Goal: Information Seeking & Learning: Learn about a topic

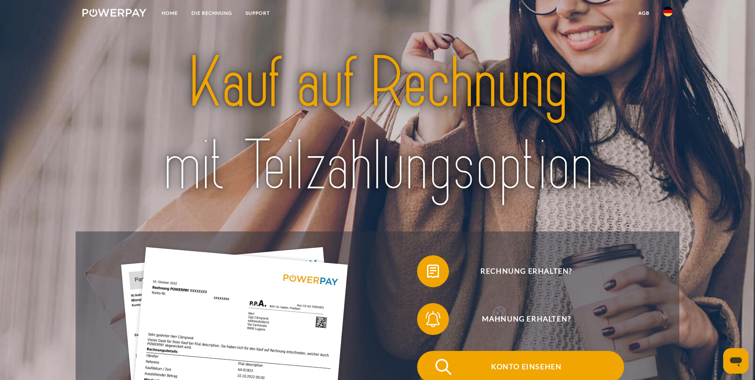
click at [434, 357] on img at bounding box center [444, 367] width 20 height 20
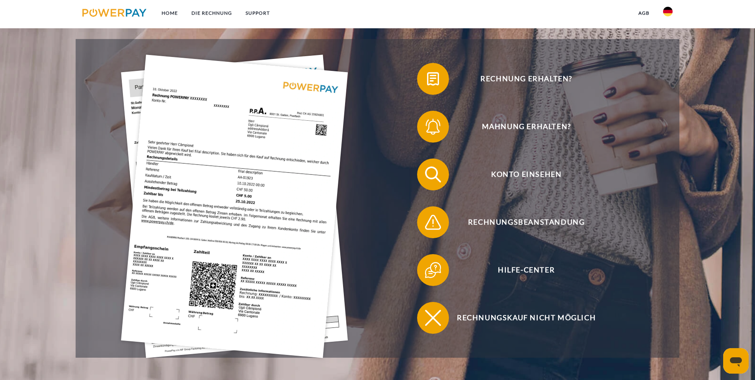
scroll to position [239, 0]
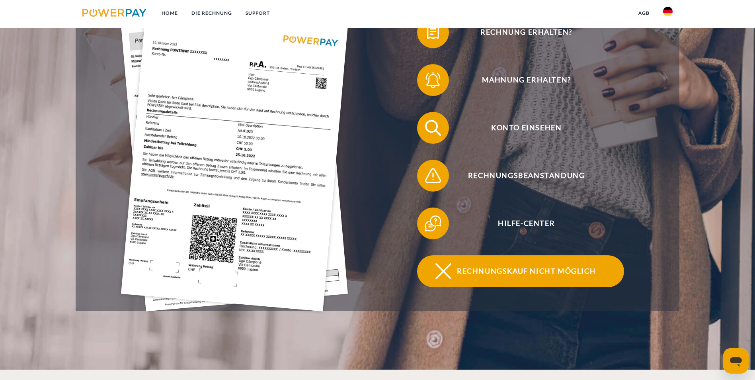
click at [514, 255] on span "Rechnungskauf nicht möglich" at bounding box center [526, 271] width 195 height 32
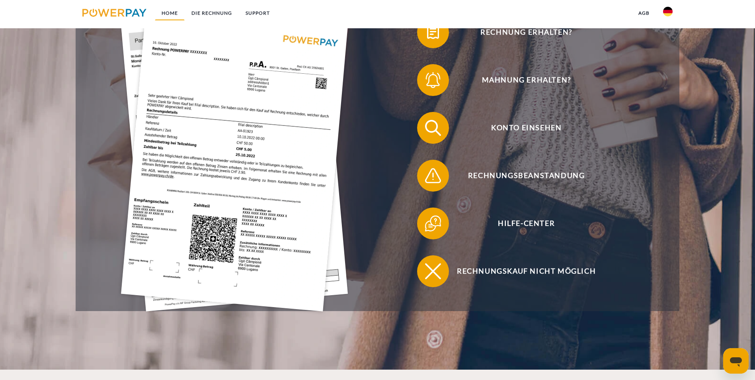
click at [171, 12] on link "Home" at bounding box center [170, 13] width 30 height 14
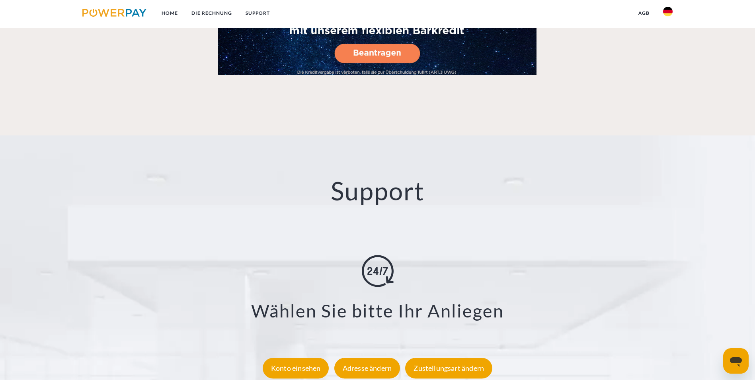
scroll to position [1304, 0]
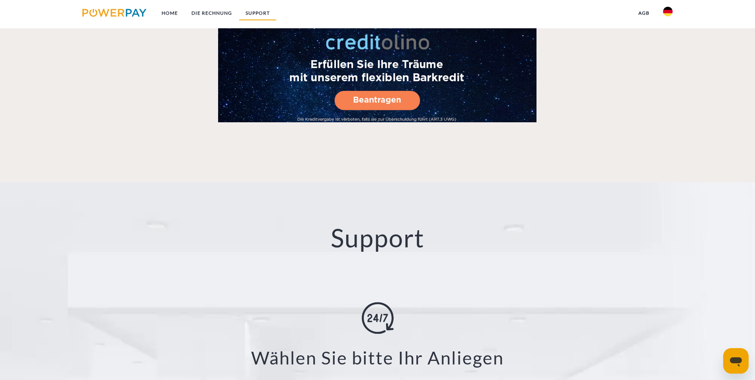
click at [254, 12] on link "SUPPORT" at bounding box center [258, 13] width 38 height 14
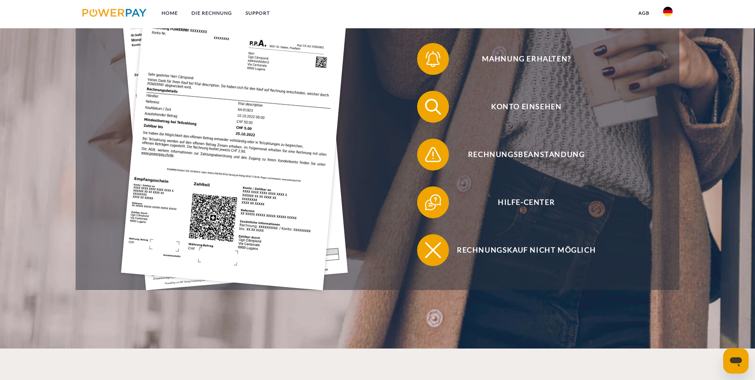
scroll to position [125, 0]
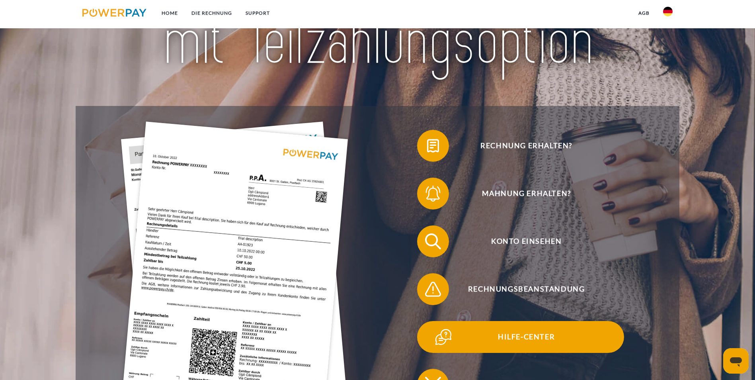
click at [434, 327] on img at bounding box center [444, 337] width 20 height 20
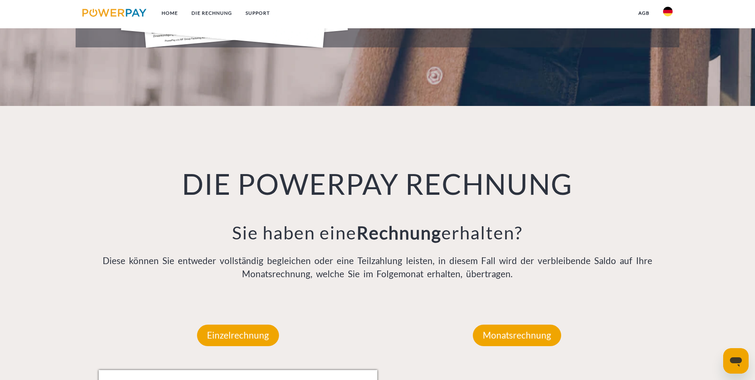
scroll to position [519, 0]
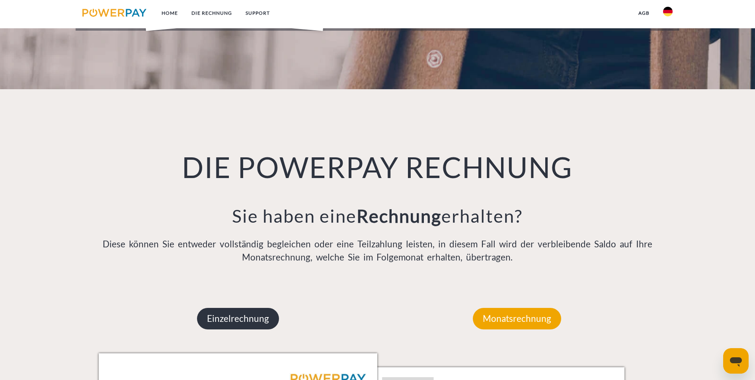
click at [229, 308] on p "Einzelrechnung" at bounding box center [238, 319] width 82 height 22
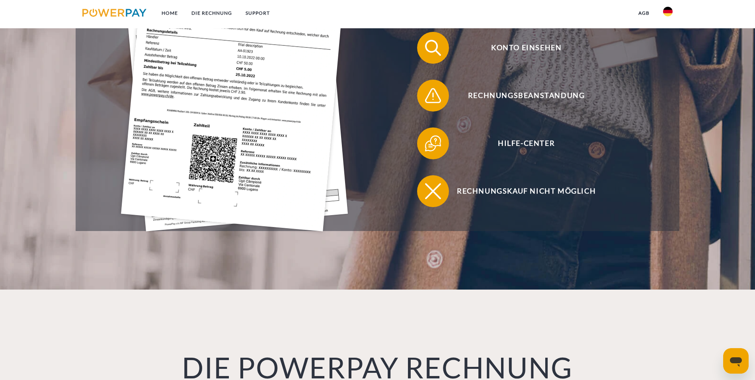
scroll to position [201, 0]
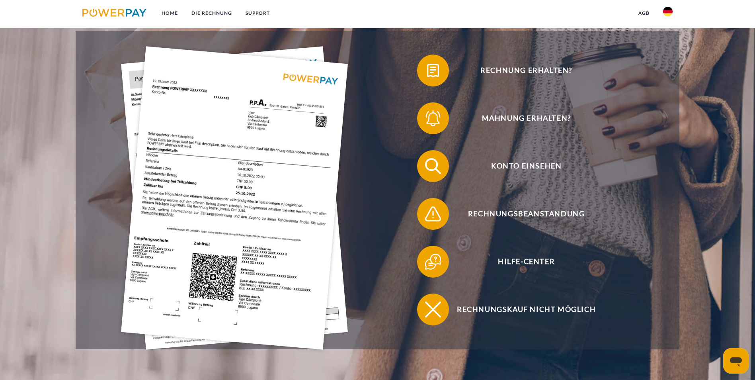
click at [93, 12] on img at bounding box center [114, 13] width 64 height 8
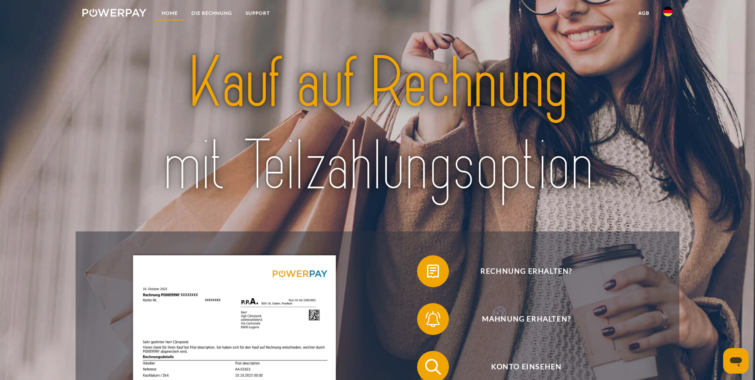
click at [168, 13] on link "Home" at bounding box center [170, 13] width 30 height 14
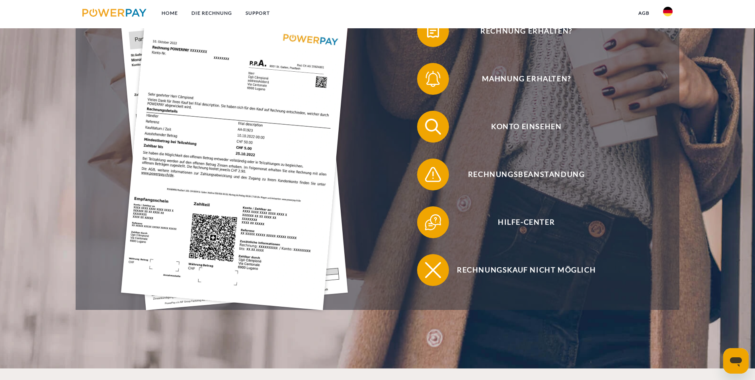
scroll to position [239, 0]
